Goal: Task Accomplishment & Management: Manage account settings

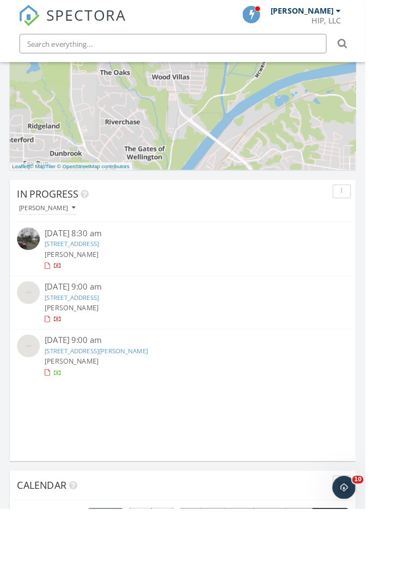
scroll to position [732, 0]
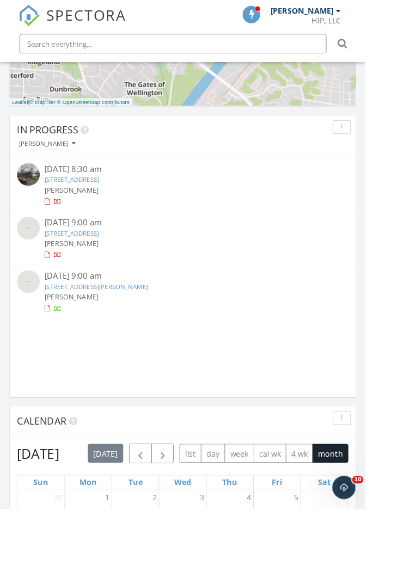
click at [86, 263] on link "10852 Mallard Lake Ln, Cottondale, AL 35453" at bounding box center [80, 262] width 61 height 10
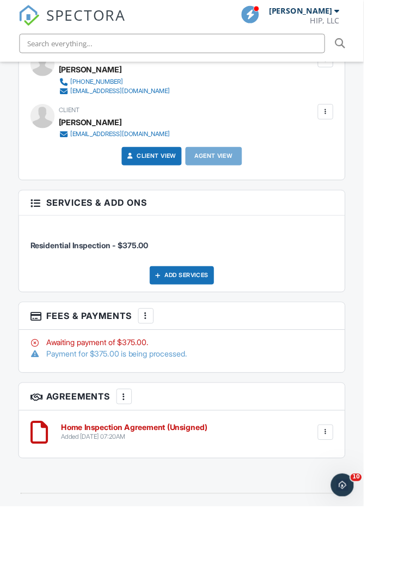
click at [164, 361] on div at bounding box center [164, 355] width 11 height 11
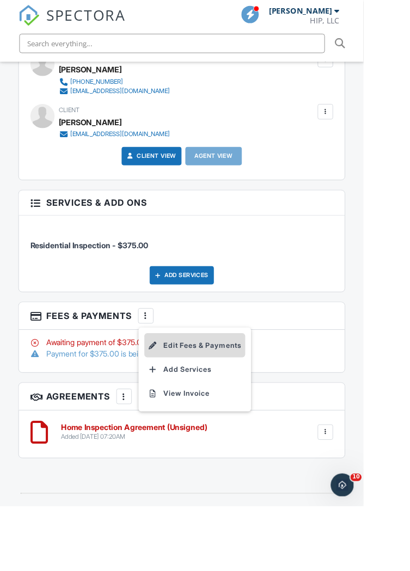
click at [251, 402] on li "Edit Fees & Payments" at bounding box center [220, 388] width 114 height 27
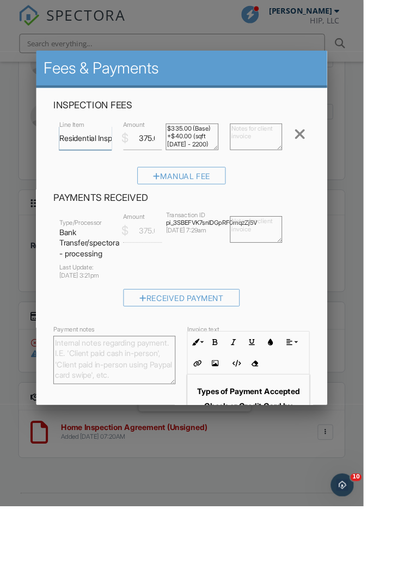
scroll to position [11, 0]
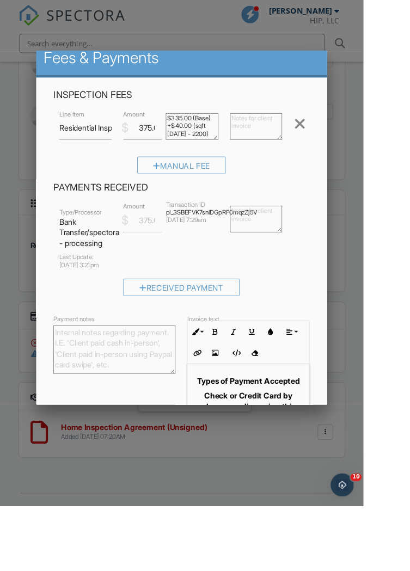
click at [356, 523] on input "Save" at bounding box center [327, 513] width 58 height 20
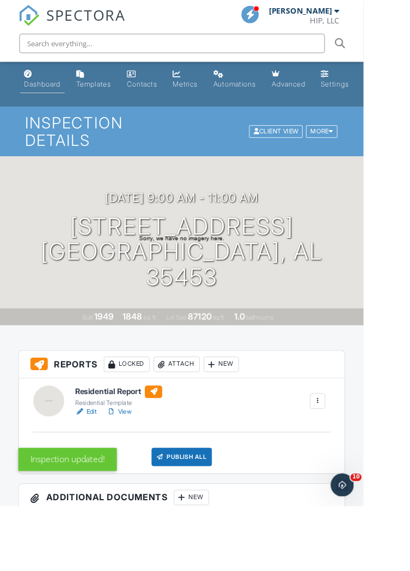
click at [59, 90] on div "Dashboard" at bounding box center [47, 94] width 41 height 9
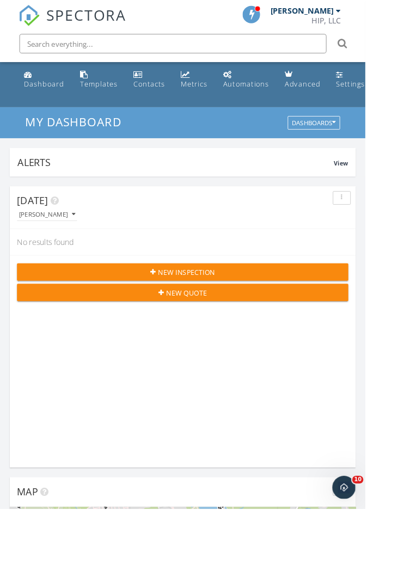
click at [193, 313] on button "New Inspection" at bounding box center [204, 305] width 371 height 20
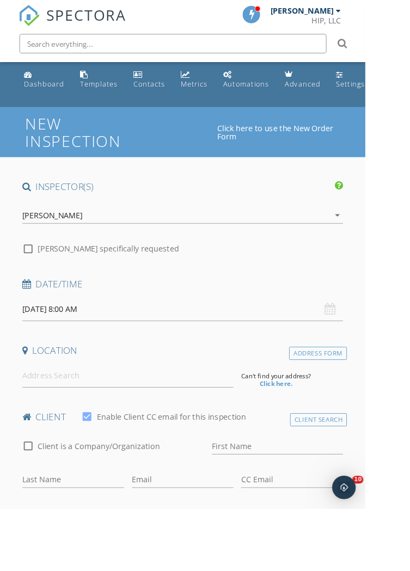
click at [91, 345] on input "09/30/2025 8:00 AM" at bounding box center [205, 346] width 360 height 27
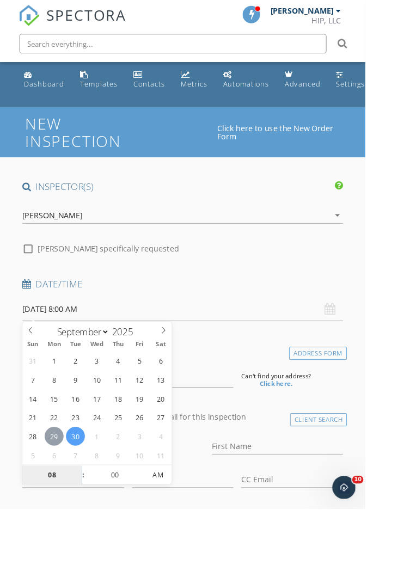
type input "09/29/2025 8:00 AM"
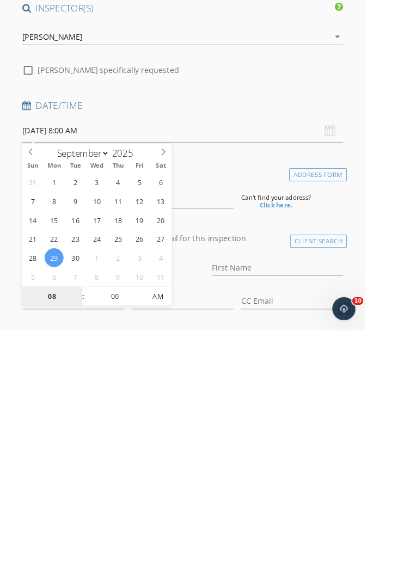
scroll to position [107, 0]
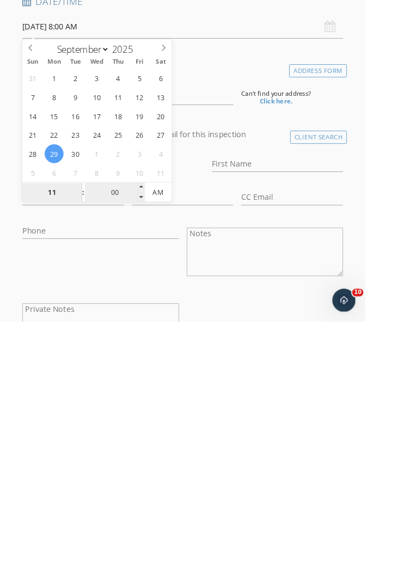
type input "11"
click at [139, 428] on input "00" at bounding box center [128, 426] width 67 height 22
type input "09/29/2025 11:00 AM"
type input "8"
type input "30"
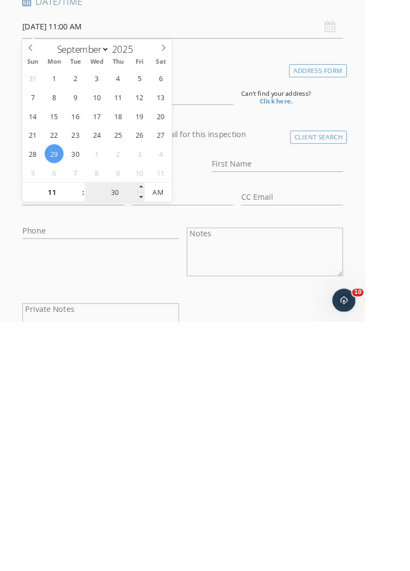
type input "[DATE] 11:30 AM"
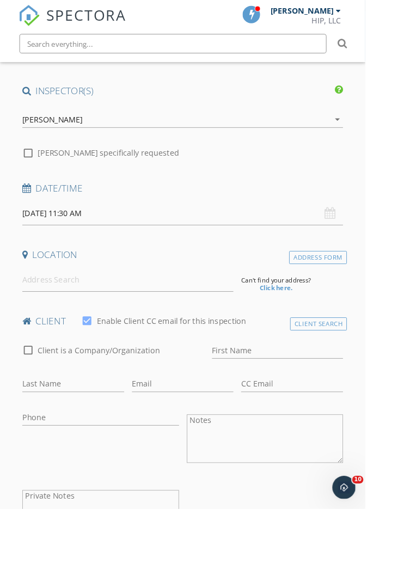
click at [306, 369] on div "client check_box Enable Client CC email for this inspection" at bounding box center [205, 365] width 369 height 22
click at [281, 387] on input "First Name" at bounding box center [311, 394] width 147 height 18
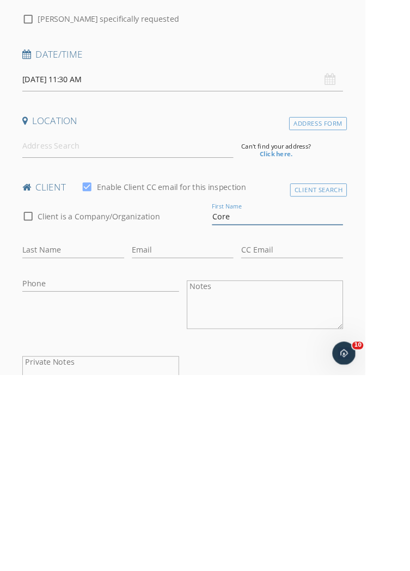
type input "Core"
click at [87, 425] on input "Last Name" at bounding box center [82, 431] width 114 height 18
type input "Williams"
click at [183, 429] on input "Email" at bounding box center [205, 431] width 114 height 18
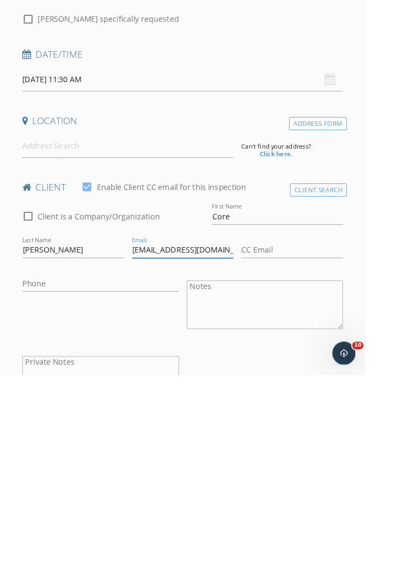
scroll to position [0, 3]
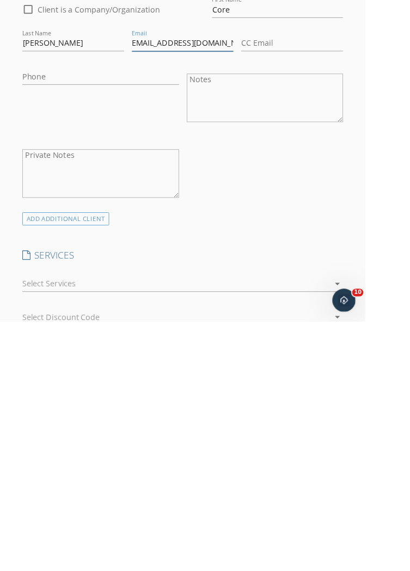
type input "Cocowilliams392@gmail.com"
click at [373, 528] on icon "arrow_drop_down" at bounding box center [377, 528] width 13 height 13
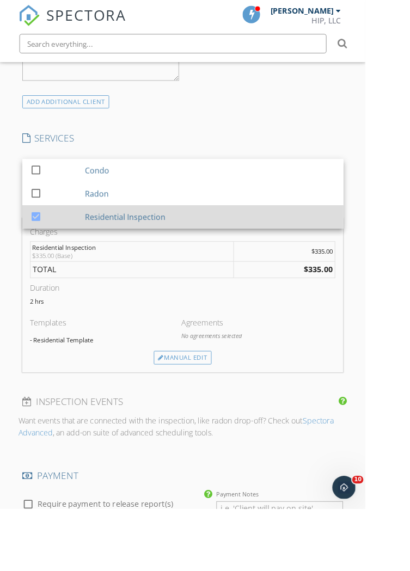
scroll to position [622, 0]
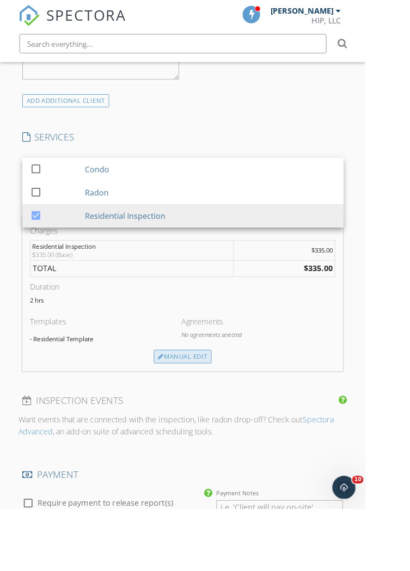
click at [210, 398] on div "Manual Edit" at bounding box center [204, 399] width 65 height 15
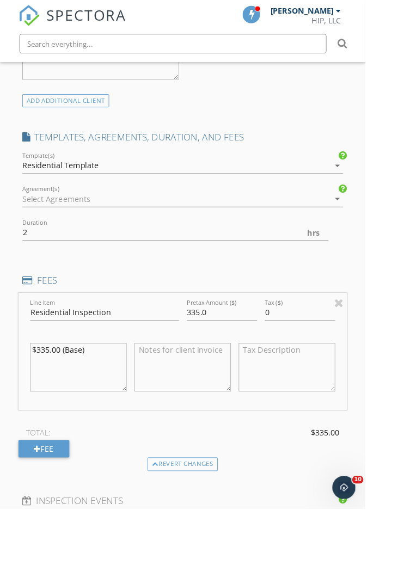
click at [373, 223] on icon "arrow_drop_down" at bounding box center [377, 222] width 13 height 13
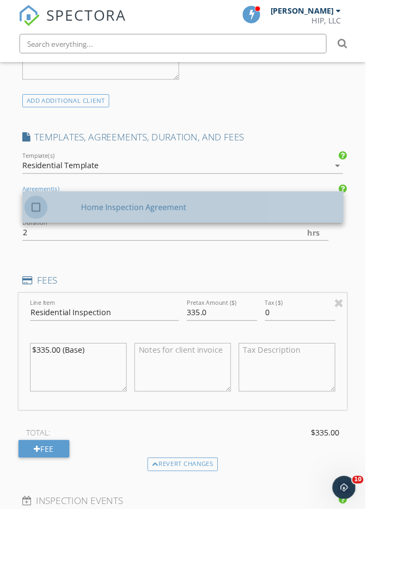
click at [40, 231] on div at bounding box center [40, 232] width 18 height 18
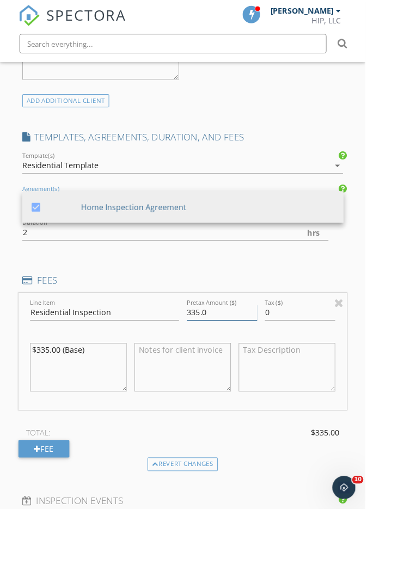
click at [218, 351] on input "335.0" at bounding box center [248, 351] width 79 height 18
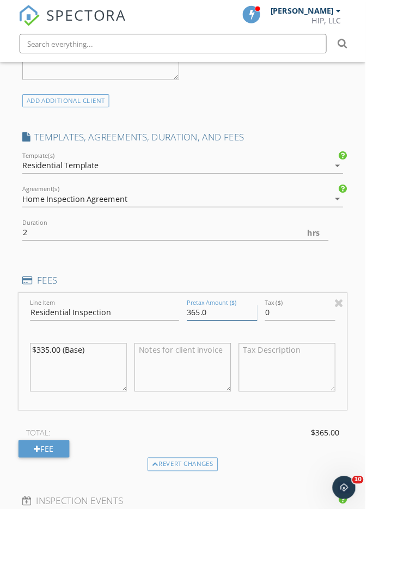
type input "365.0"
click at [409, 280] on div "New Inspection Click here to use the New Order Form INSPECTOR(S) check_box Char…" at bounding box center [205, 423] width 410 height 1850
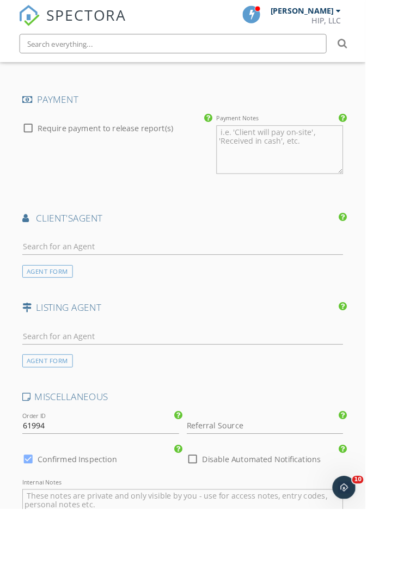
scroll to position [1156, 0]
click at [221, 271] on input "text" at bounding box center [205, 276] width 360 height 18
type input "Mont"
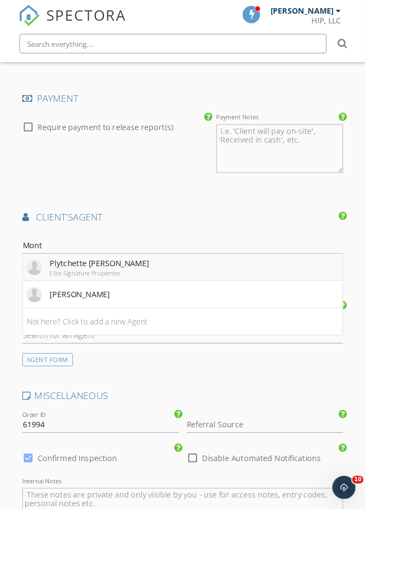
click at [128, 296] on div "Plytchette Montgomery" at bounding box center [111, 295] width 111 height 13
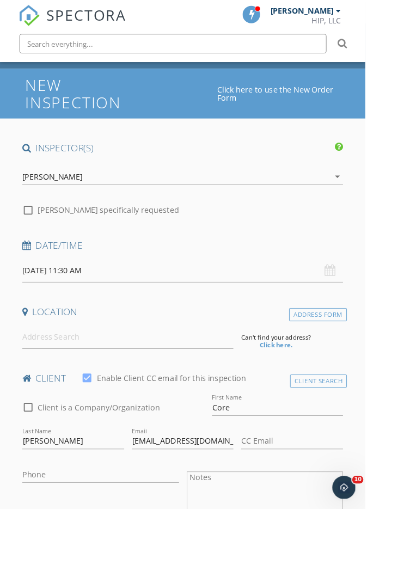
scroll to position [44, 0]
click at [148, 367] on input at bounding box center [143, 377] width 237 height 27
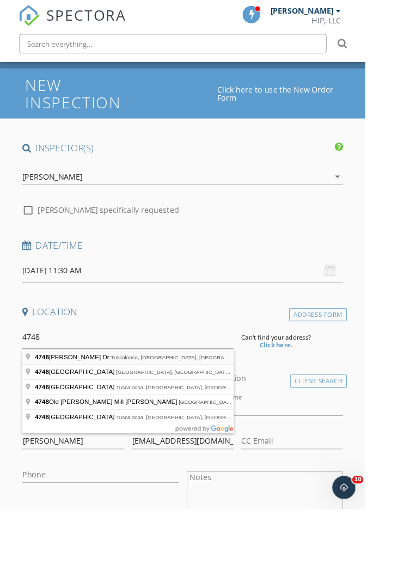
type input "4748 Woodland Forrest Dr, Tuscaloosa, AL, USA"
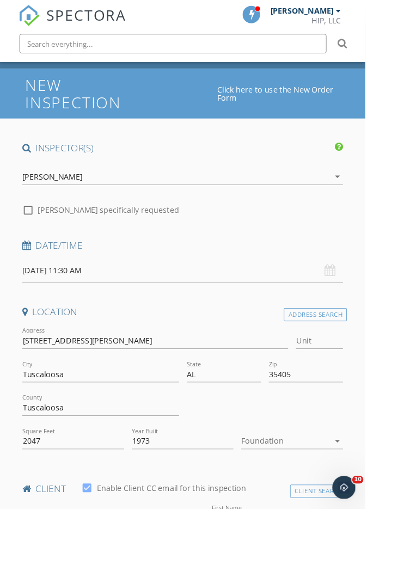
click at [376, 494] on icon "arrow_drop_down" at bounding box center [377, 494] width 13 height 13
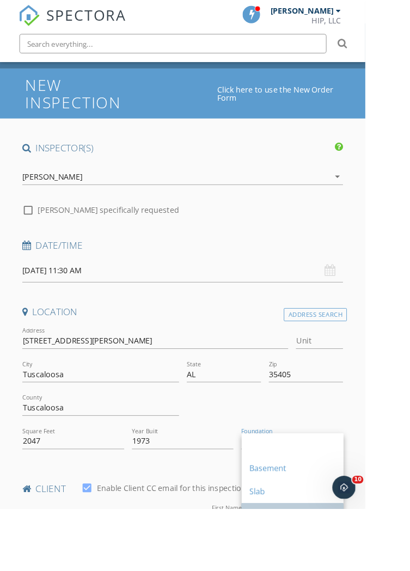
click at [311, 570] on div "Crawlspace" at bounding box center [328, 577] width 97 height 13
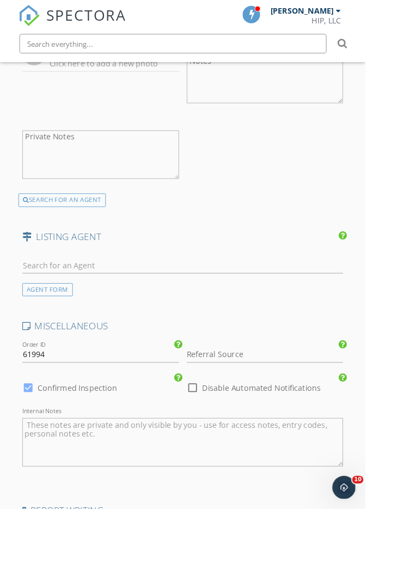
scroll to position [1709, 0]
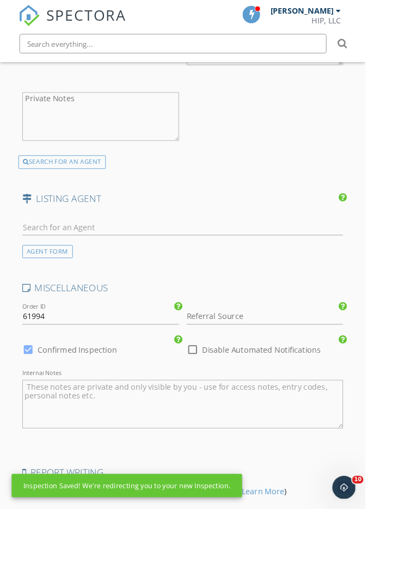
scroll to position [1735, 0]
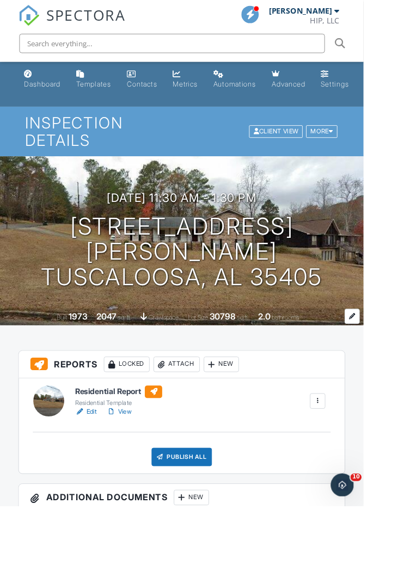
click at [196, 358] on span "crawlspace" at bounding box center [185, 358] width 34 height 8
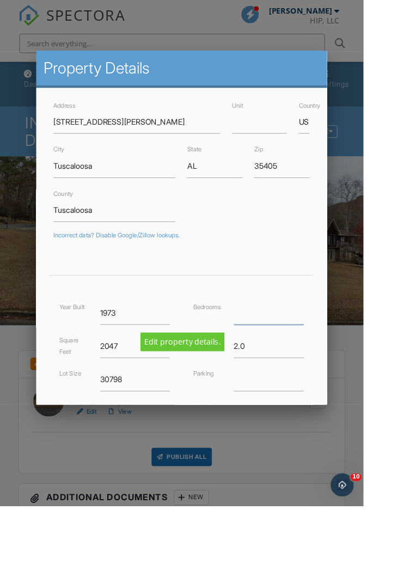
click at [312, 355] on input "number" at bounding box center [303, 352] width 79 height 27
type input "4"
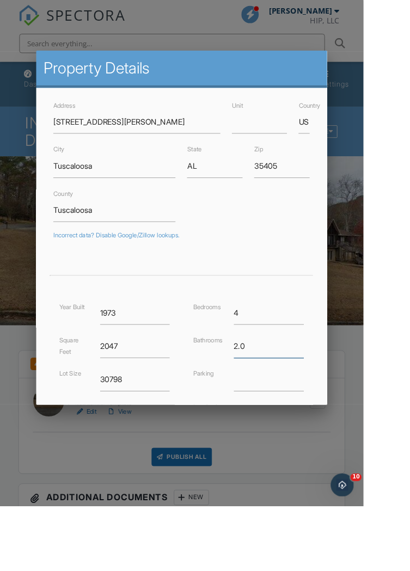
click at [318, 395] on input "2.0" at bounding box center [303, 390] width 79 height 27
type input "2"
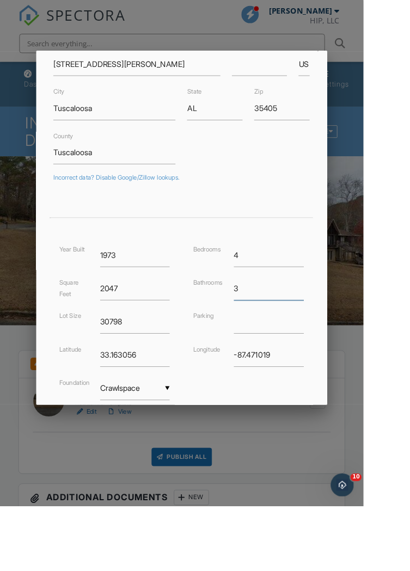
scroll to position [92, 0]
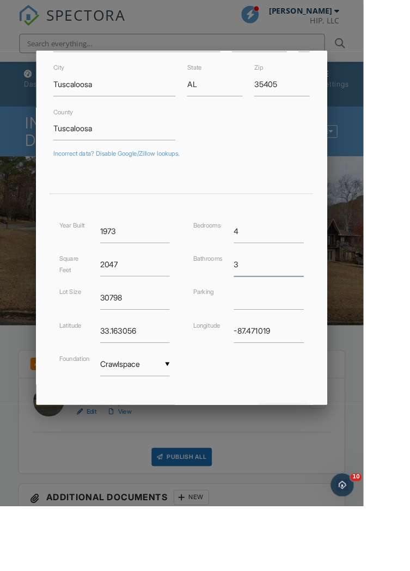
type input "3"
click at [349, 472] on input "Save" at bounding box center [321, 467] width 58 height 20
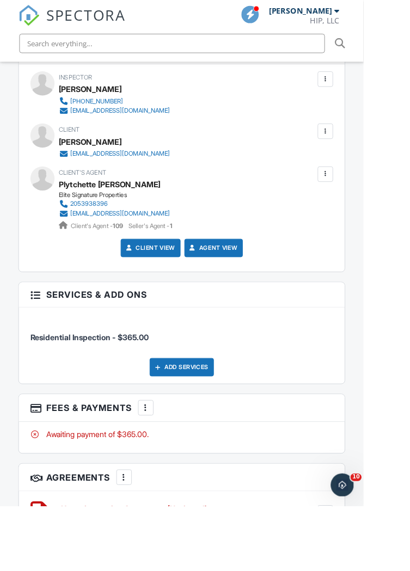
click at [365, 153] on div at bounding box center [366, 147] width 11 height 11
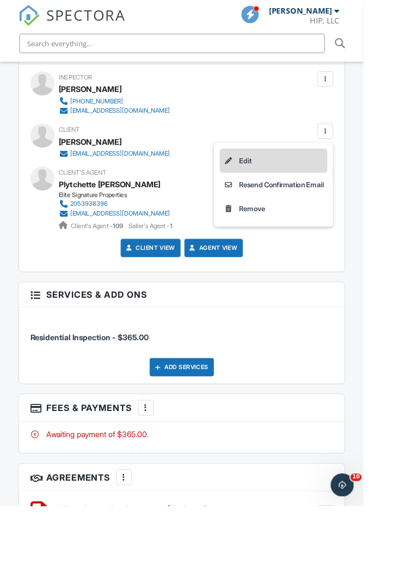
click at [276, 191] on li "Edit" at bounding box center [307, 181] width 121 height 27
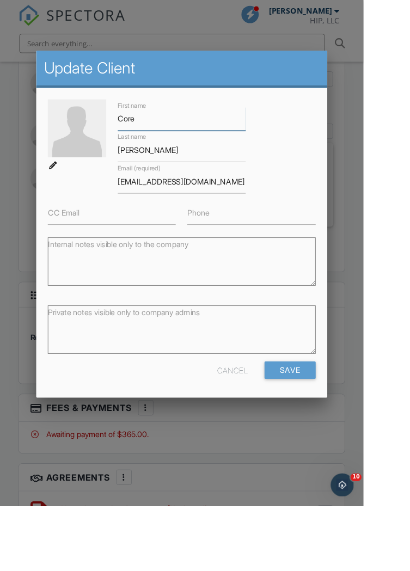
click at [177, 139] on input "Core" at bounding box center [205, 134] width 144 height 27
click at [183, 144] on input "Core" at bounding box center [205, 134] width 144 height 27
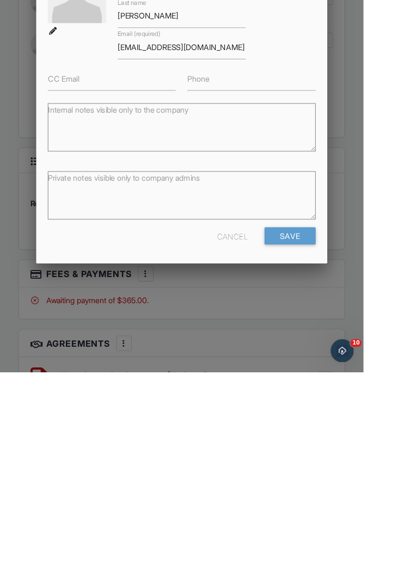
scroll to position [1486, 0]
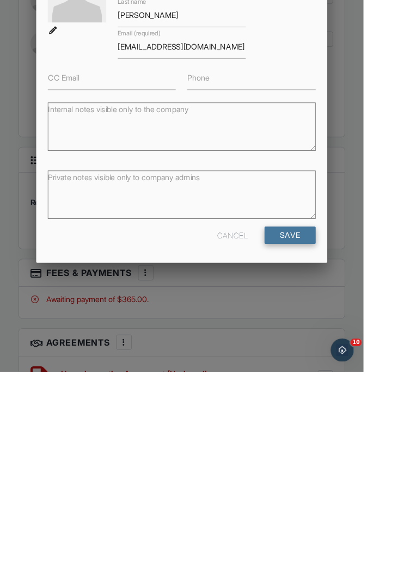
type input "[PERSON_NAME]"
click at [356, 427] on input "Save" at bounding box center [327, 417] width 58 height 20
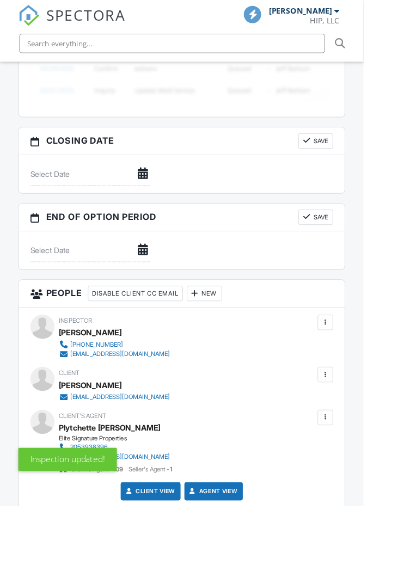
scroll to position [1764, 0]
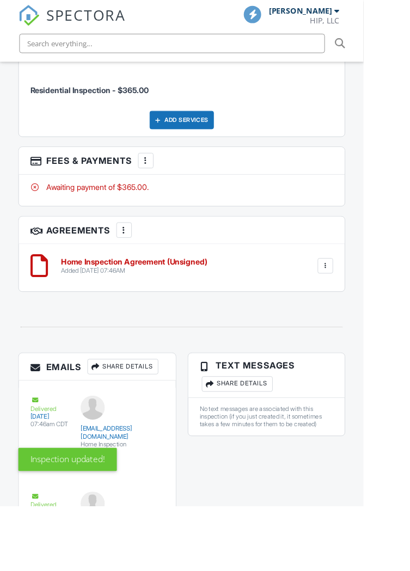
click at [370, 305] on div at bounding box center [366, 299] width 11 height 11
click at [371, 308] on div at bounding box center [366, 299] width 17 height 17
click at [369, 305] on div at bounding box center [366, 299] width 11 height 11
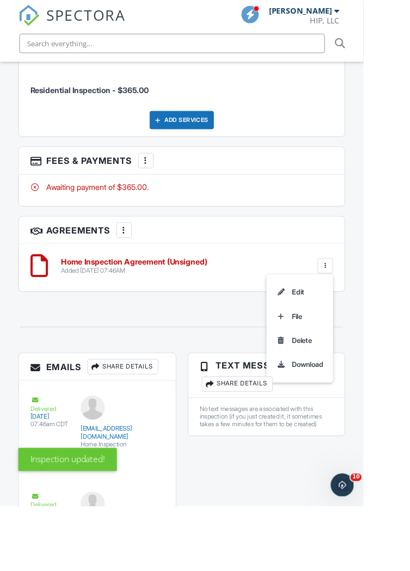
scroll to position [0, 0]
click at [333, 343] on li "Edit" at bounding box center [338, 329] width 62 height 27
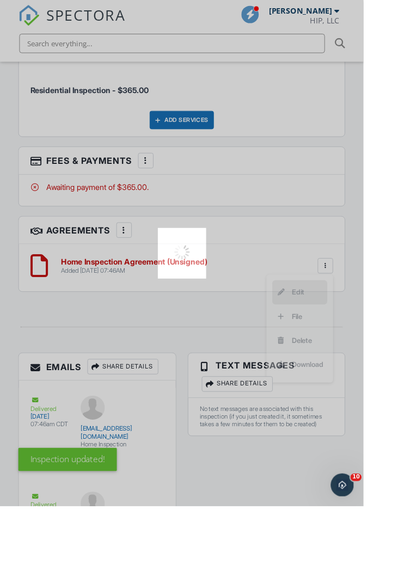
scroll to position [1807, 0]
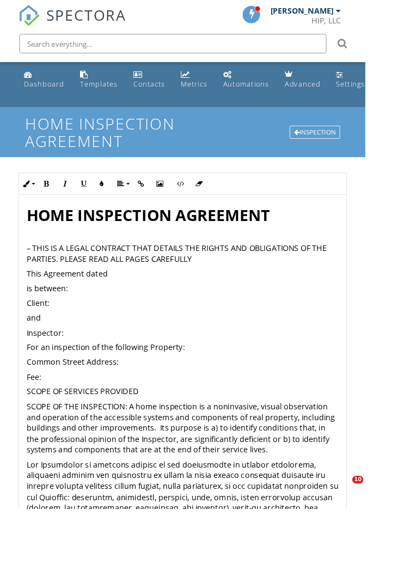
click at [67, 340] on p "Client:" at bounding box center [205, 340] width 350 height 12
click at [87, 374] on p "Inspector:" at bounding box center [205, 373] width 350 height 12
click at [142, 407] on p "Common Street Address:" at bounding box center [205, 406] width 350 height 12
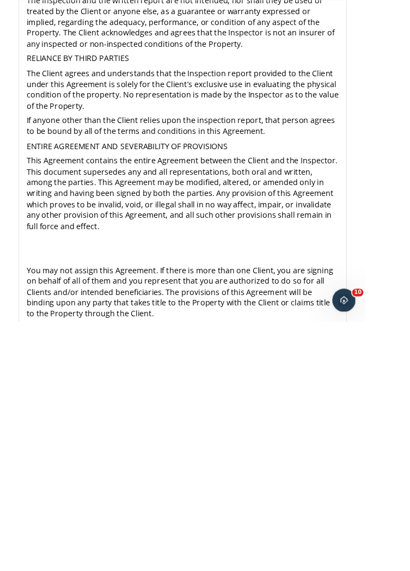
scroll to position [39, 0]
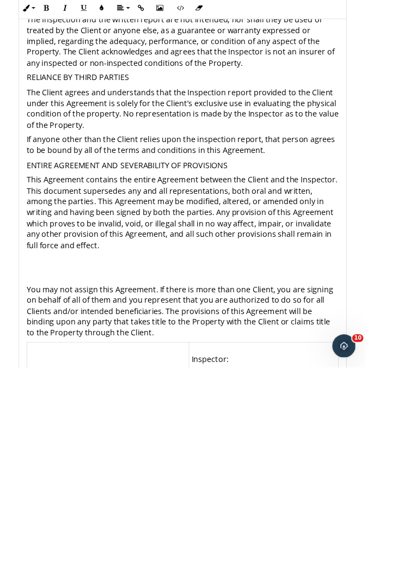
click at [66, 570] on p "Client:" at bounding box center [121, 578] width 176 height 12
click at [270, 555] on p "Inspector:" at bounding box center [296, 561] width 162 height 12
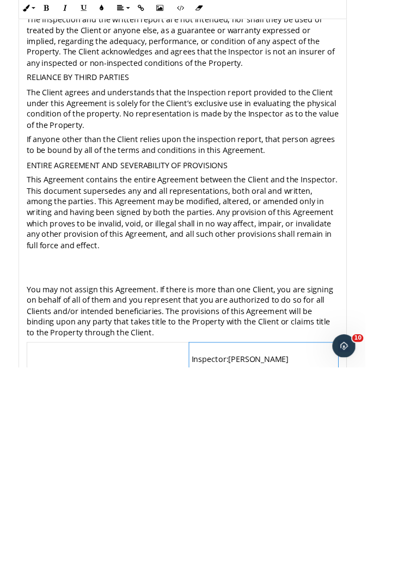
scroll to position [2192, 0]
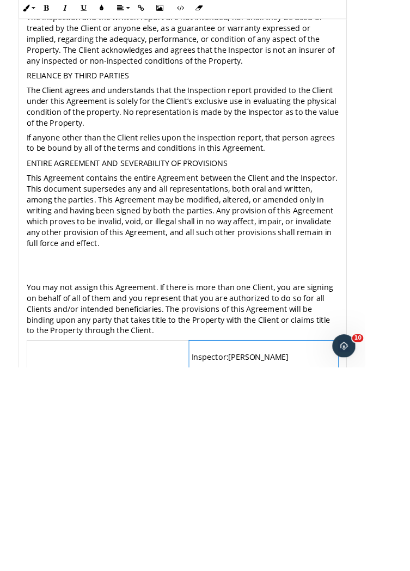
click at [259, 569] on p "Dated: ______________________________" at bounding box center [296, 575] width 162 height 12
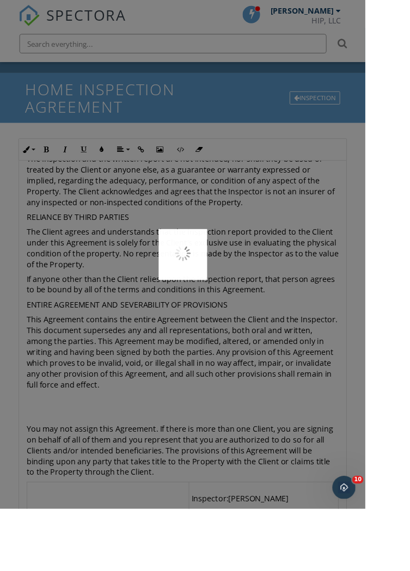
scroll to position [81, 0]
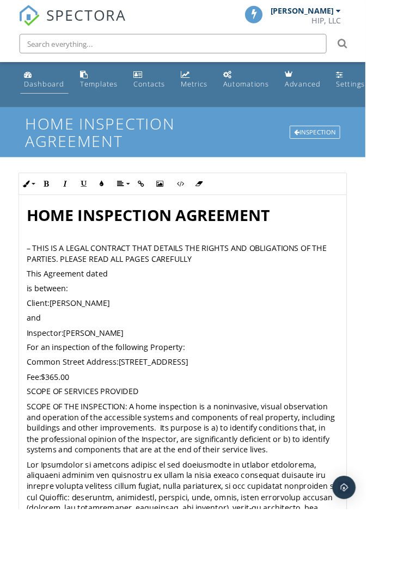
click at [57, 102] on link "Dashboard" at bounding box center [50, 89] width 54 height 31
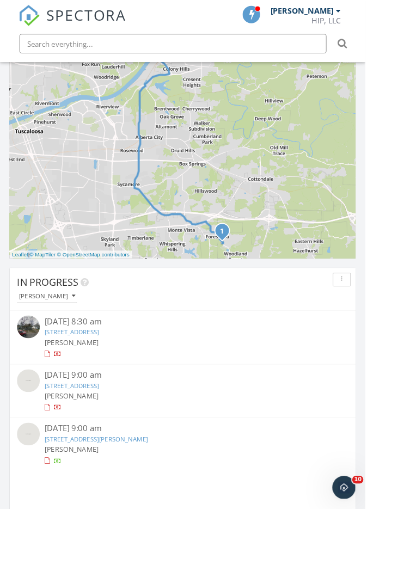
scroll to position [561, 0]
click at [142, 495] on link "13180 Luke Harrington Rd, Cottondale, AL 35453" at bounding box center [108, 493] width 116 height 10
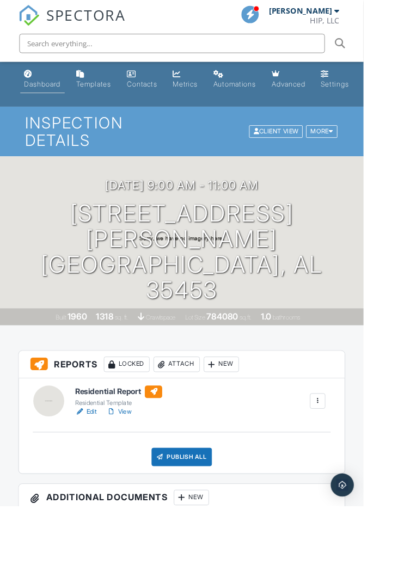
click at [57, 100] on link "Dashboard" at bounding box center [48, 89] width 50 height 31
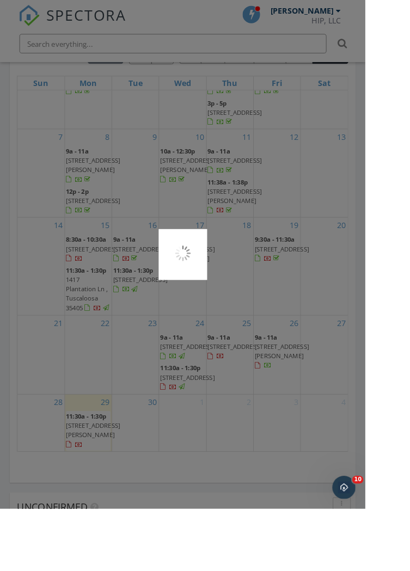
scroll to position [1231, 0]
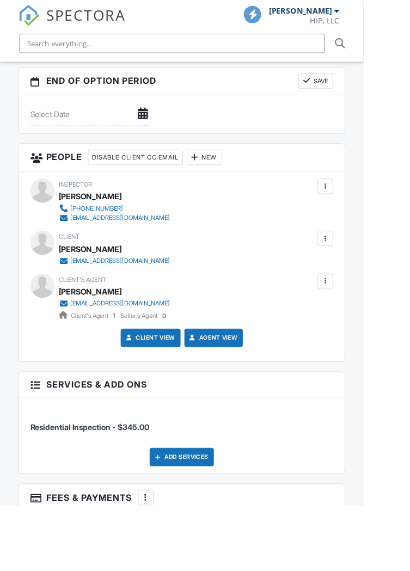
click at [366, 274] on div at bounding box center [366, 268] width 11 height 11
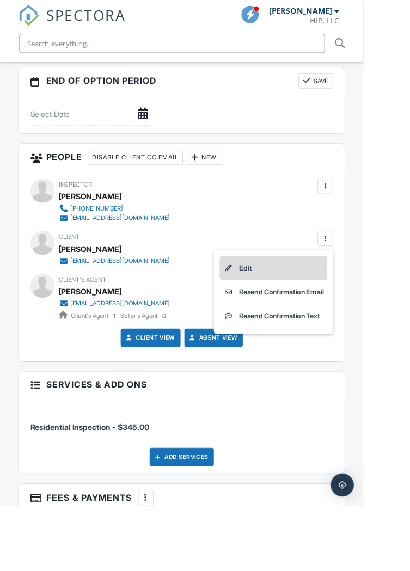
click at [274, 310] on li "Edit" at bounding box center [307, 301] width 121 height 27
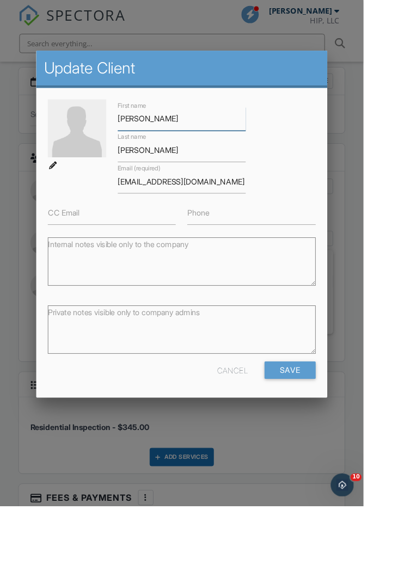
type input "[PERSON_NAME]"
click at [188, 180] on input "James" at bounding box center [205, 169] width 144 height 27
type input "J"
click at [244, 218] on input "[EMAIL_ADDRESS][DOMAIN_NAME]" at bounding box center [205, 204] width 144 height 27
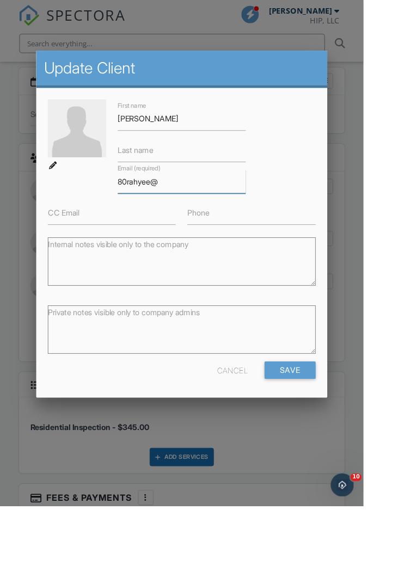
type input "80rahyee"
type input "Rindatherealtor@gmail.com"
click at [166, 175] on label "Last name" at bounding box center [153, 169] width 40 height 12
click at [166, 183] on input "Last name" at bounding box center [205, 169] width 144 height 27
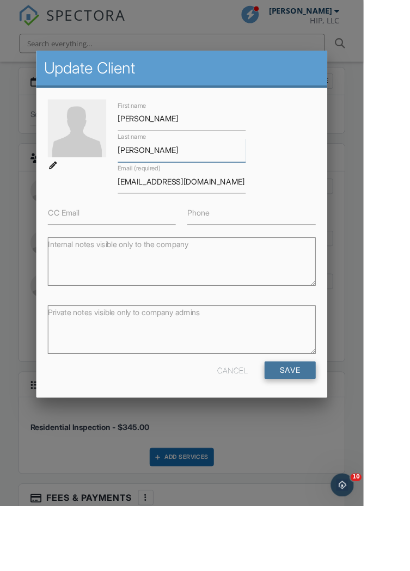
type input "[PERSON_NAME]"
click at [356, 427] on input "Save" at bounding box center [327, 417] width 58 height 20
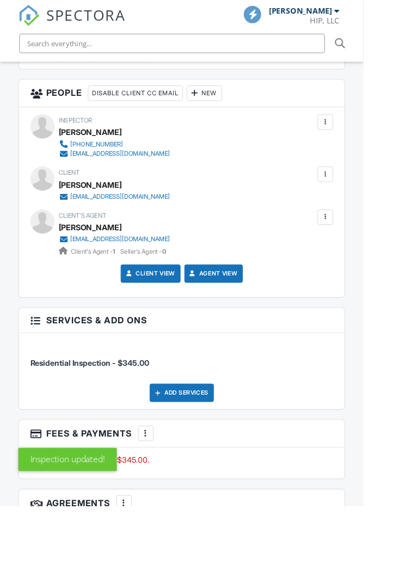
click at [359, 253] on div at bounding box center [366, 244] width 17 height 17
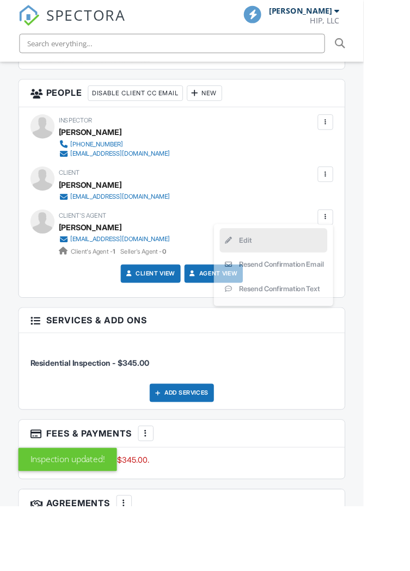
click at [275, 280] on li "Edit" at bounding box center [307, 270] width 121 height 27
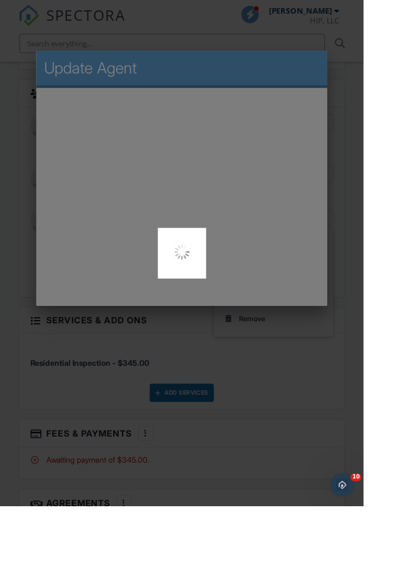
scroll to position [0, 0]
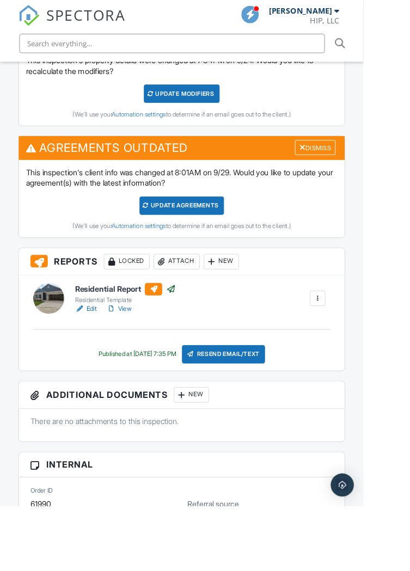
scroll to position [380, 0]
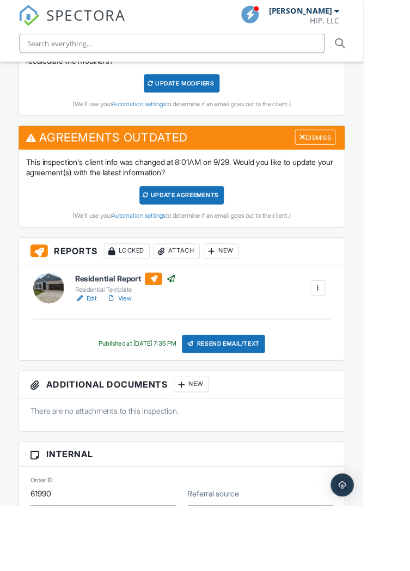
click at [270, 387] on div "Resend Email/Text" at bounding box center [252, 387] width 94 height 21
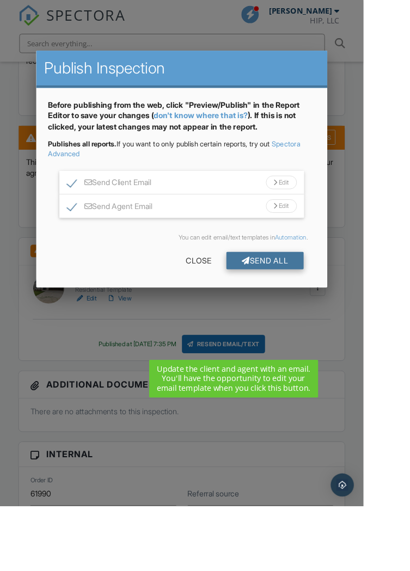
click at [342, 294] on div "Send All" at bounding box center [298, 294] width 87 height 20
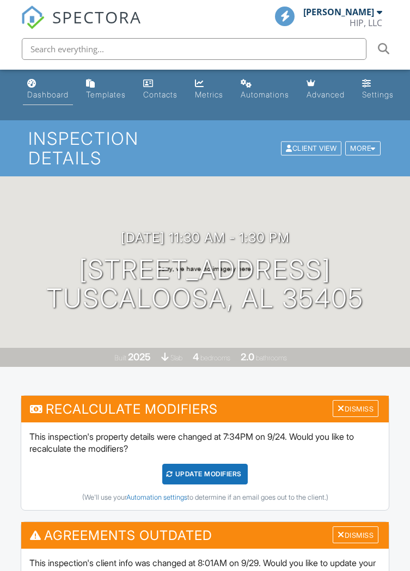
click at [57, 97] on div "Dashboard" at bounding box center [47, 94] width 41 height 9
